Goal: Task Accomplishment & Management: Manage account settings

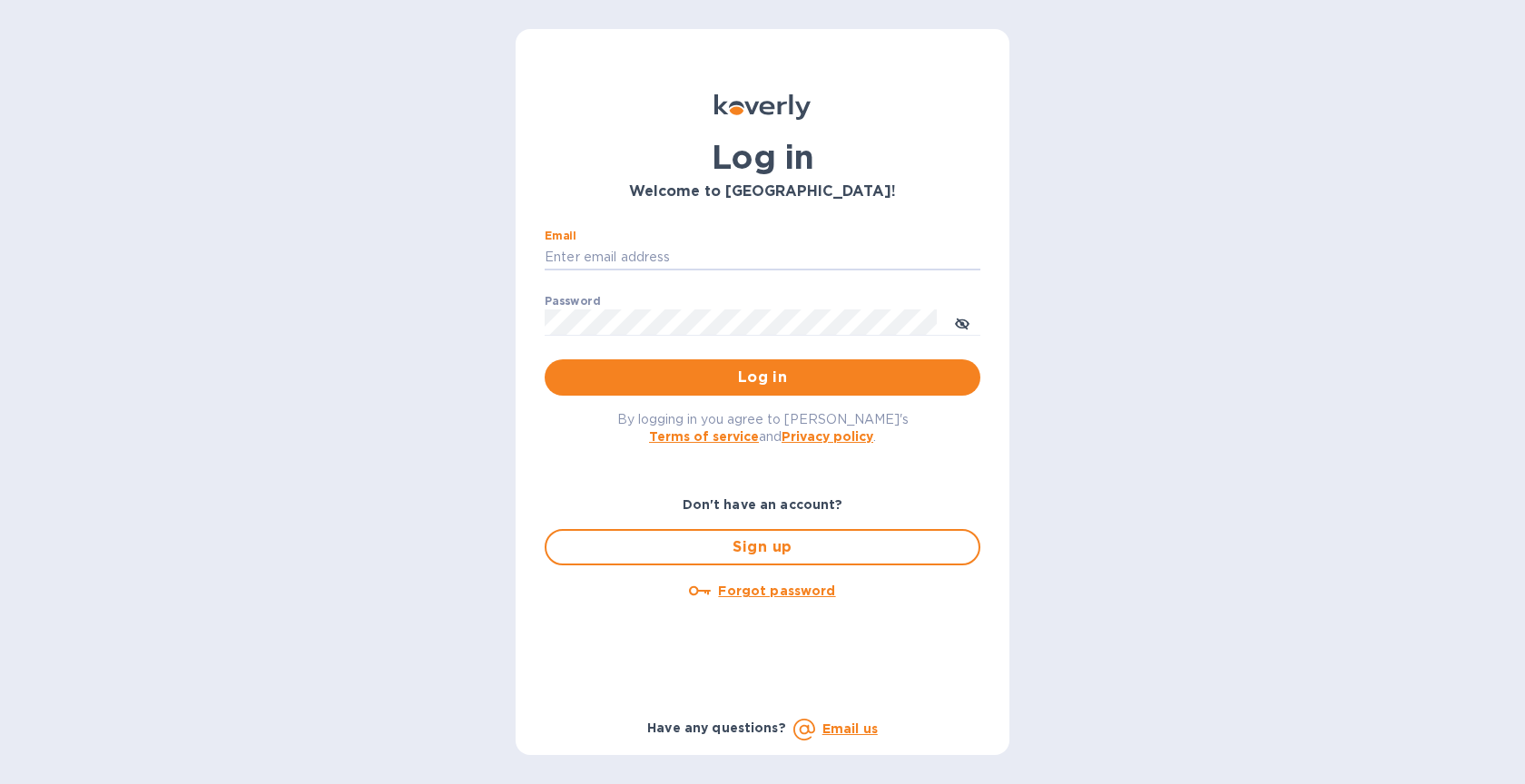
type input "shiarosenthal@gmail.com"
click at [734, 377] on span "Log in" at bounding box center [762, 377] width 407 height 22
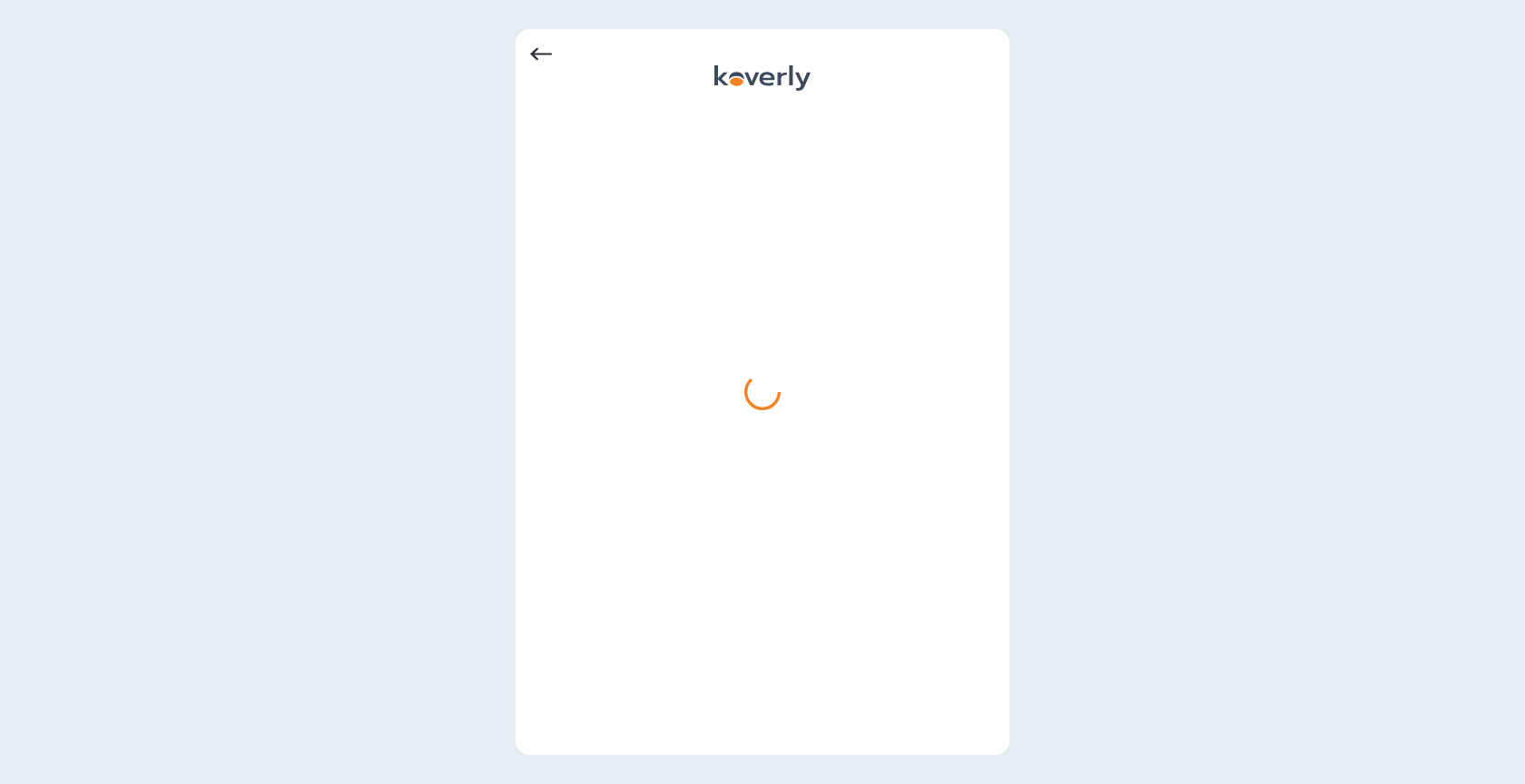
click at [549, 58] on icon at bounding box center [541, 55] width 22 height 22
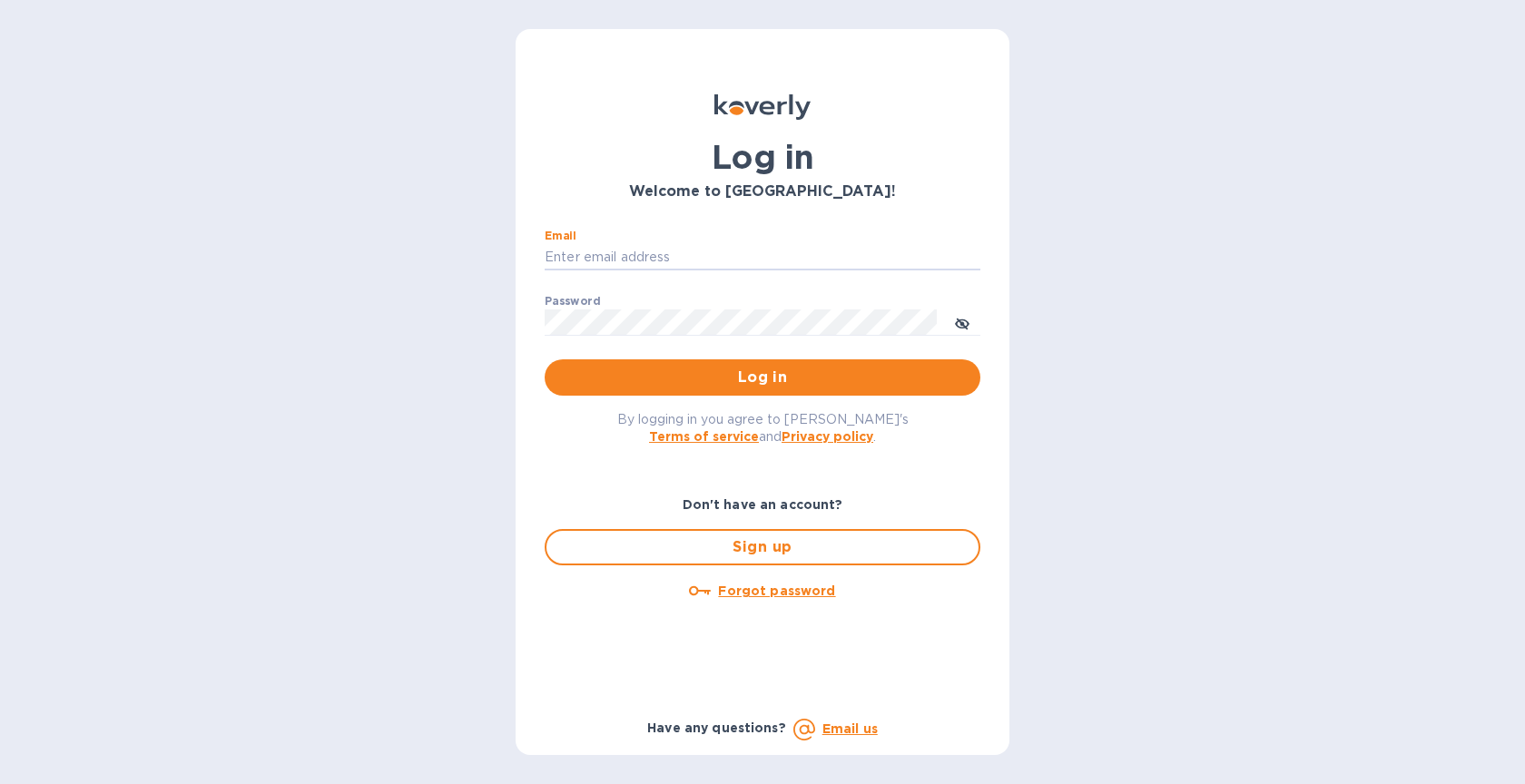
type input "[EMAIL_ADDRESS][DOMAIN_NAME]"
click at [714, 381] on span "Log in" at bounding box center [762, 377] width 407 height 22
